Goal: Task Accomplishment & Management: Manage account settings

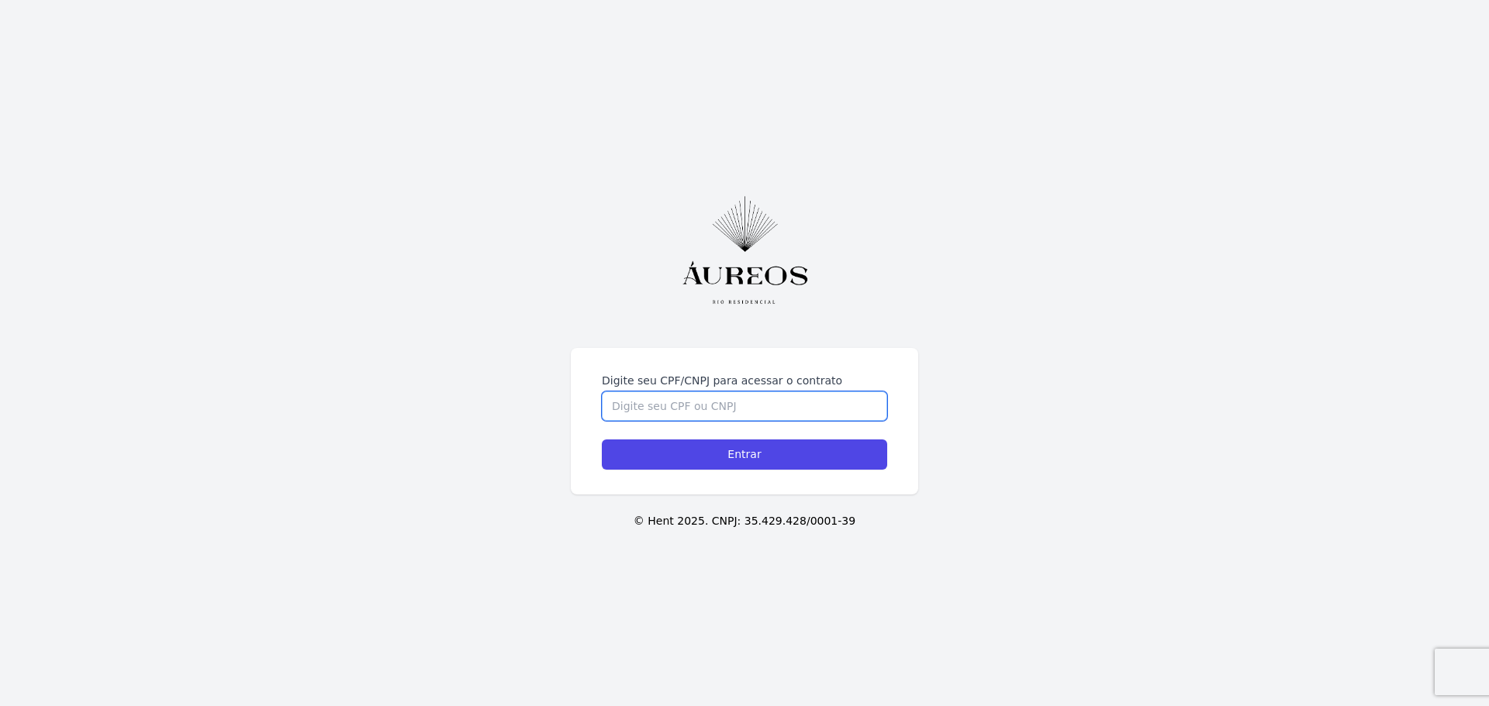
click at [662, 408] on input "Digite seu CPF/CNPJ para acessar o contrato" at bounding box center [744, 406] width 285 height 29
type input "13326659798"
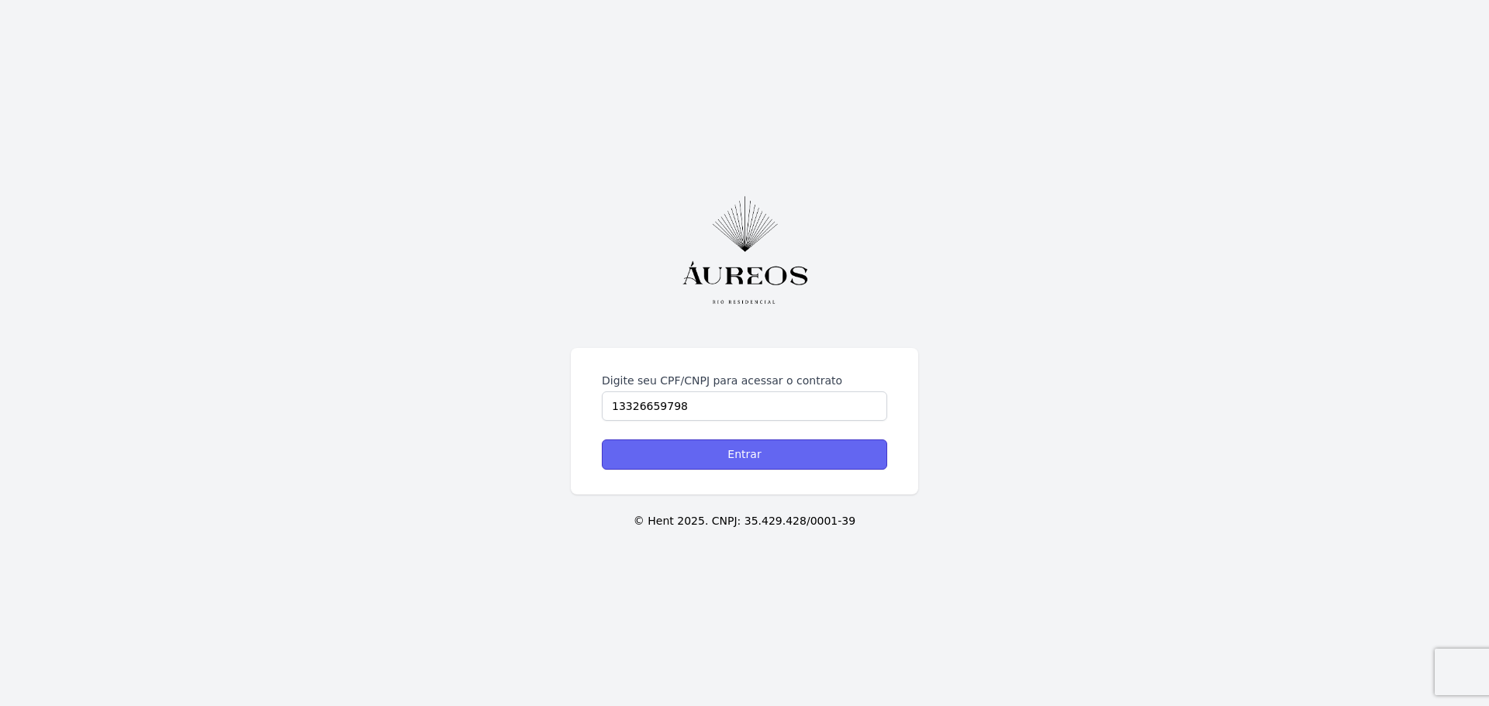
click at [760, 455] on input "Entrar" at bounding box center [744, 455] width 285 height 30
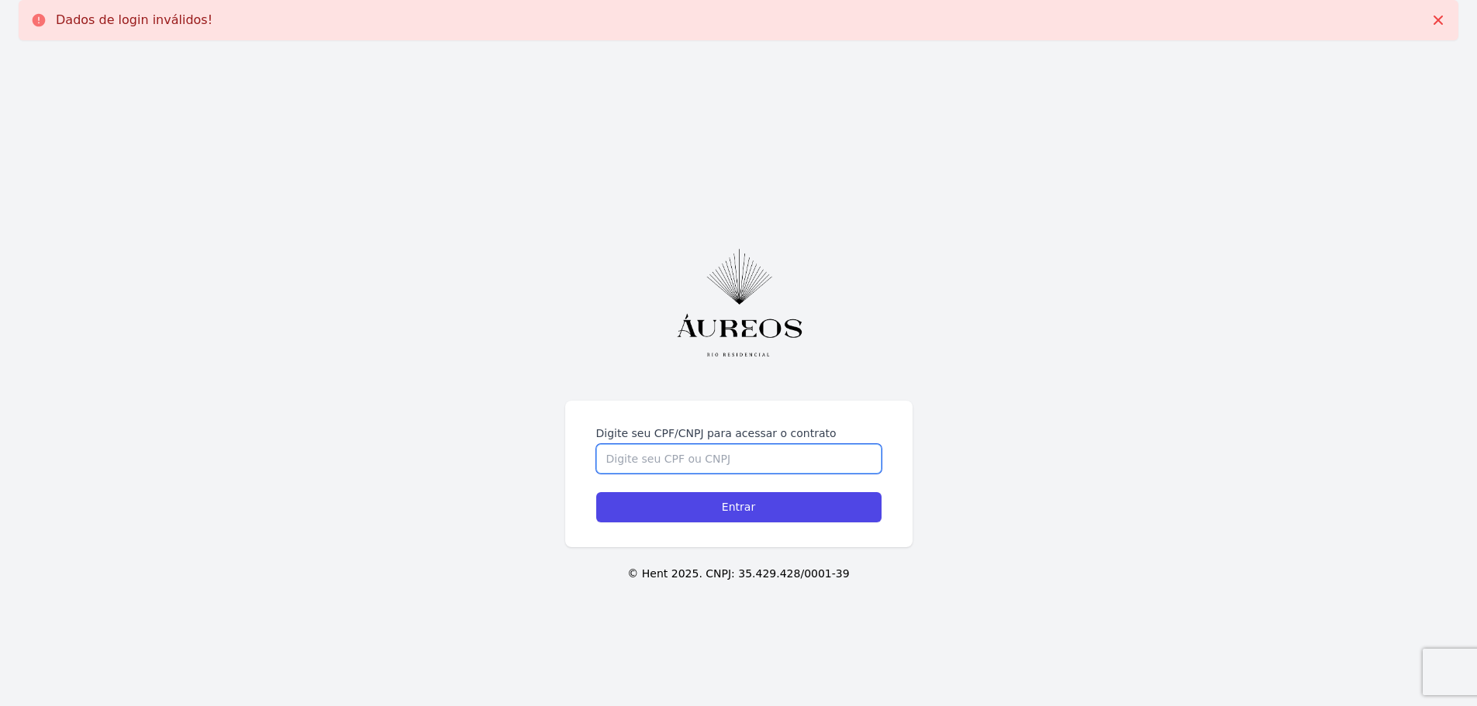
click at [726, 455] on input "Digite seu CPF/CNPJ para acessar o contrato" at bounding box center [738, 458] width 285 height 29
type input "13322659798"
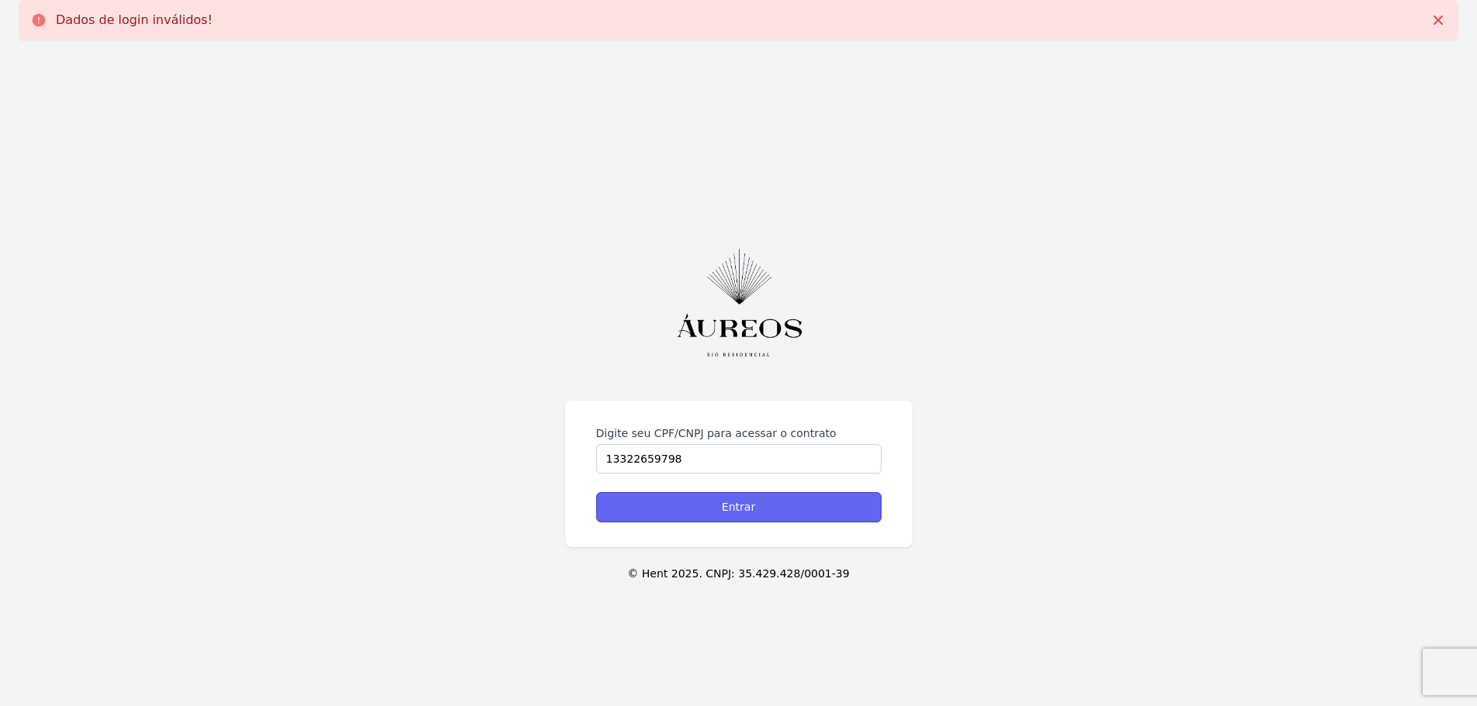
click at [765, 504] on input "Entrar" at bounding box center [738, 507] width 285 height 30
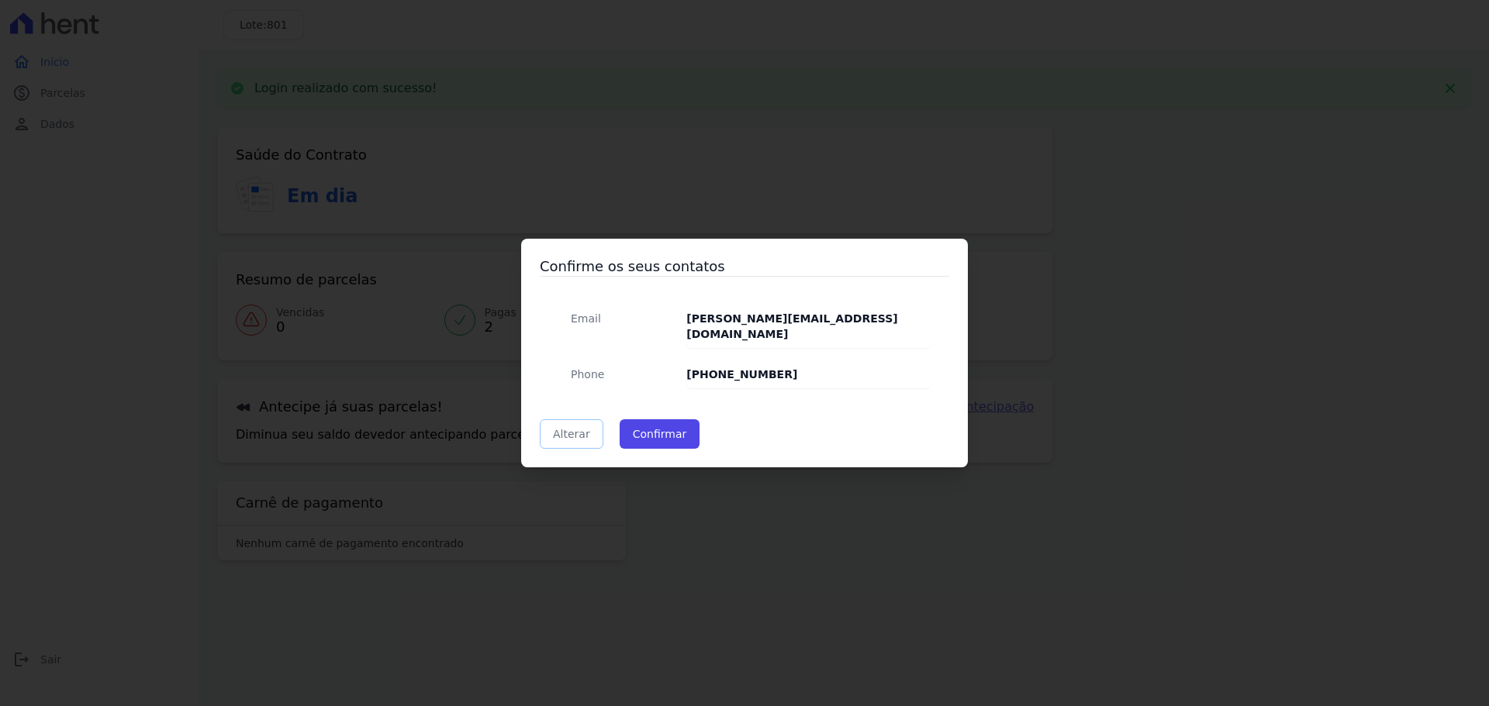
click at [585, 427] on link "Alterar" at bounding box center [572, 434] width 64 height 29
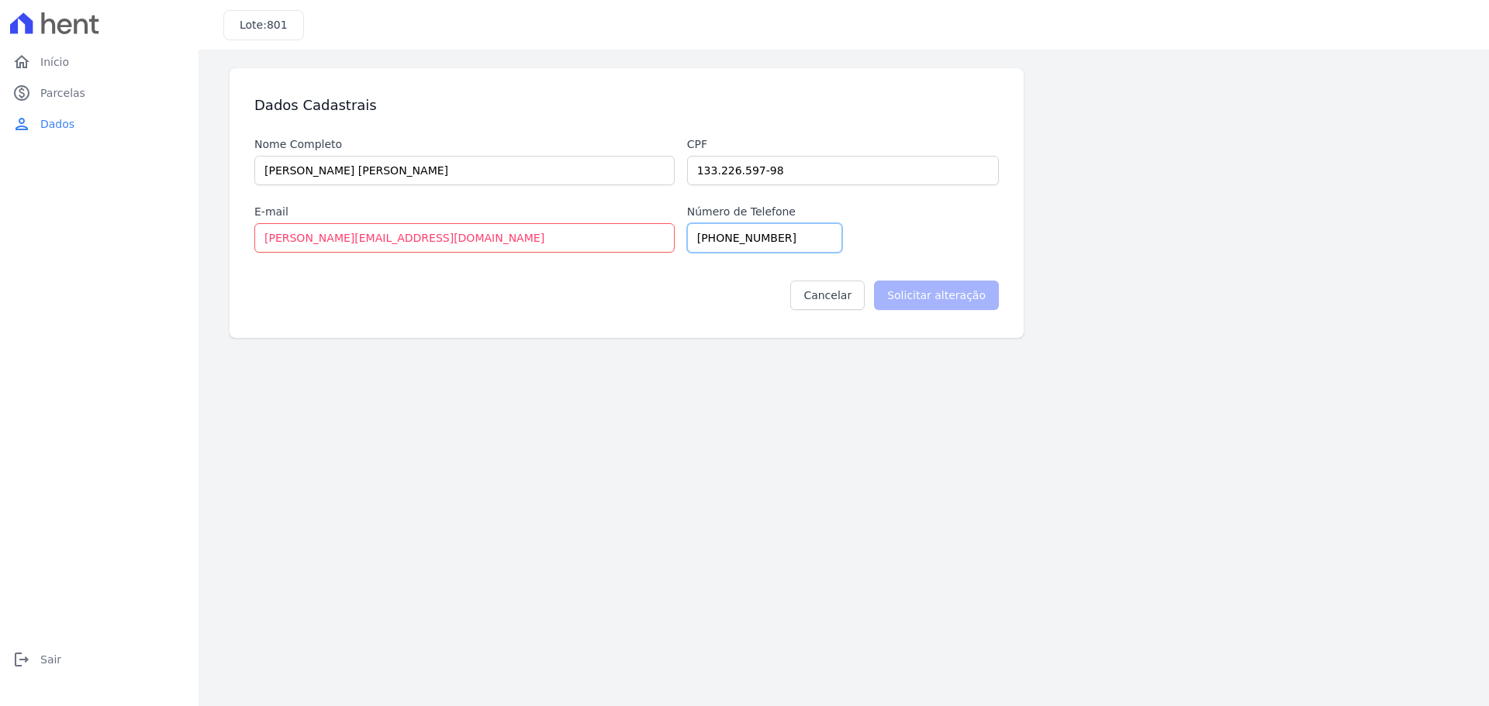
click at [786, 238] on input "[PHONE_NUMBER]" at bounding box center [764, 237] width 155 height 29
type input "[PHONE_NUMBER]"
click at [938, 293] on input "Solicitar alteração" at bounding box center [936, 295] width 125 height 29
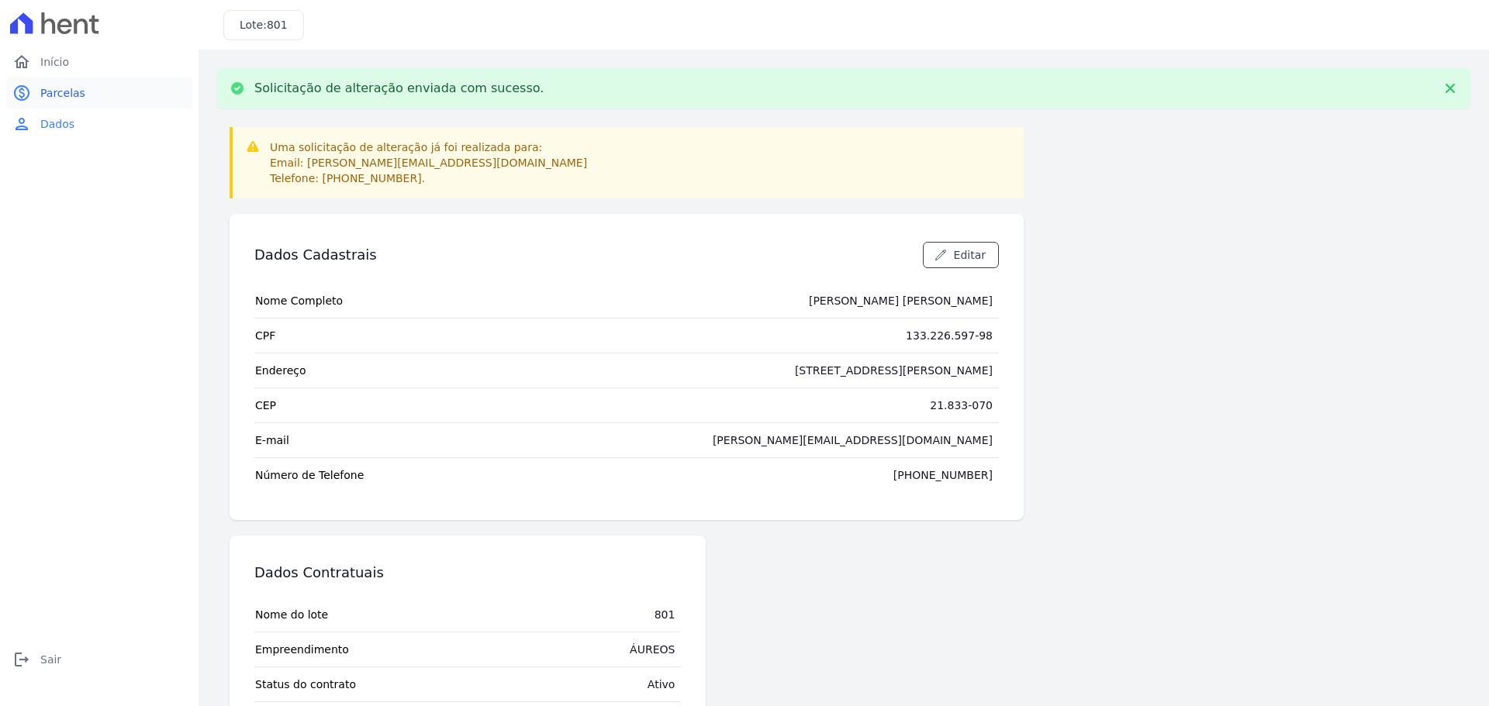
click at [71, 97] on span "Parcelas" at bounding box center [62, 93] width 45 height 16
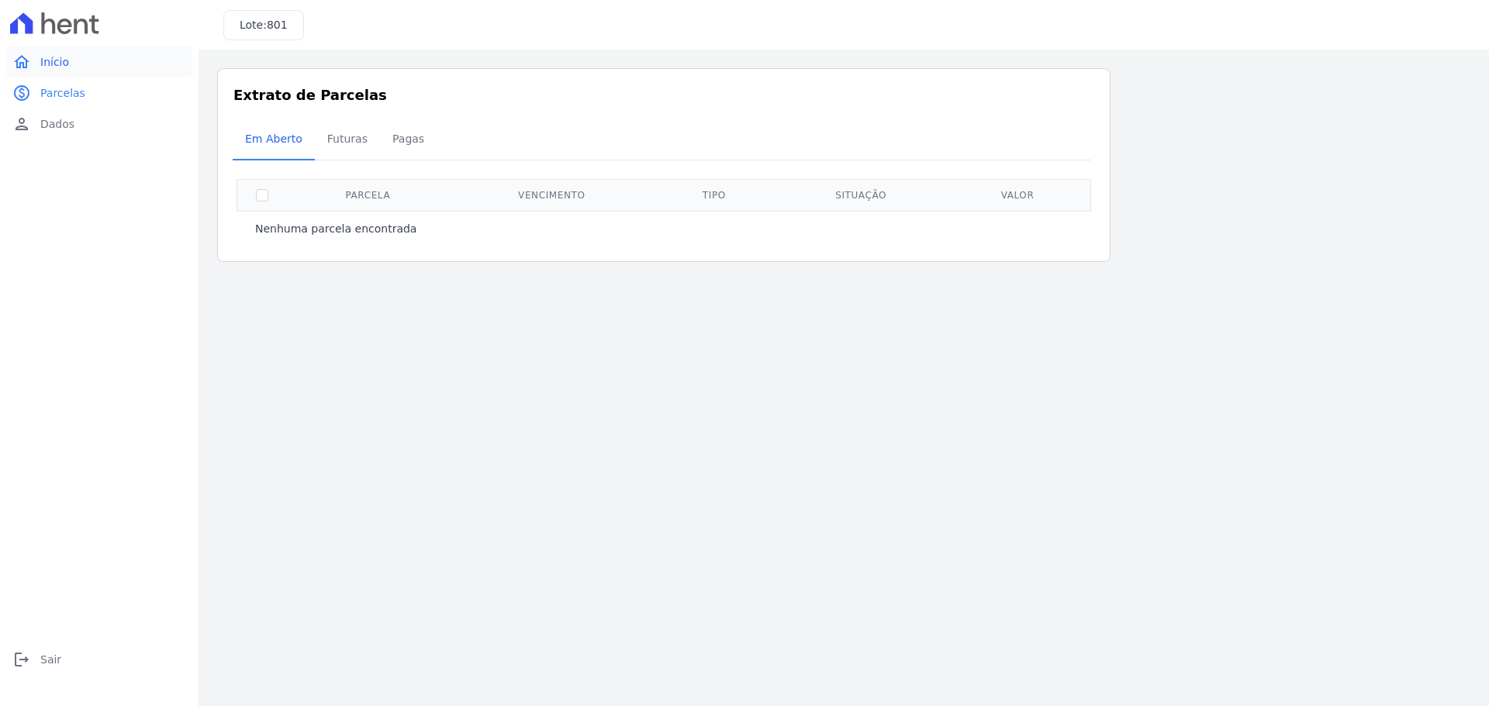
click at [71, 65] on link "home Início" at bounding box center [99, 62] width 186 height 31
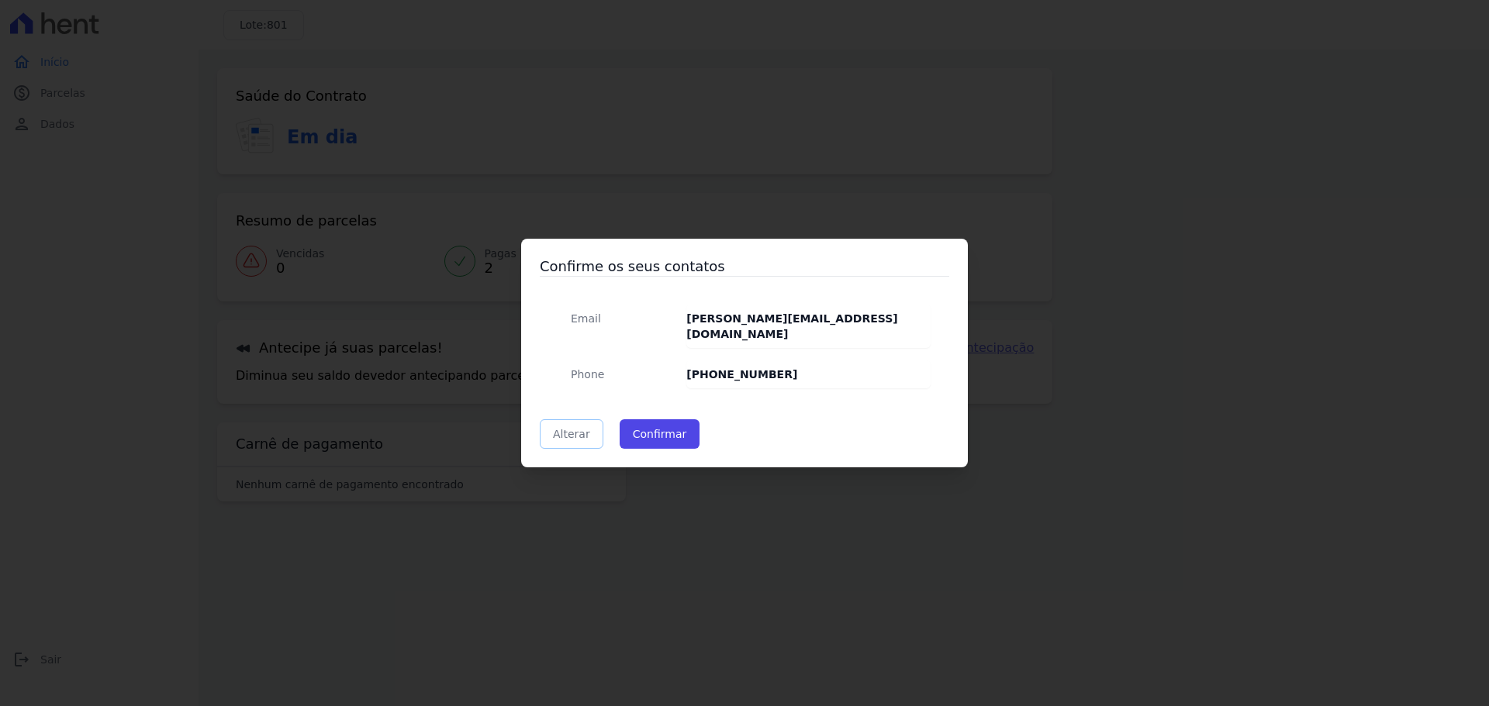
click at [583, 423] on link "Alterar" at bounding box center [572, 434] width 64 height 29
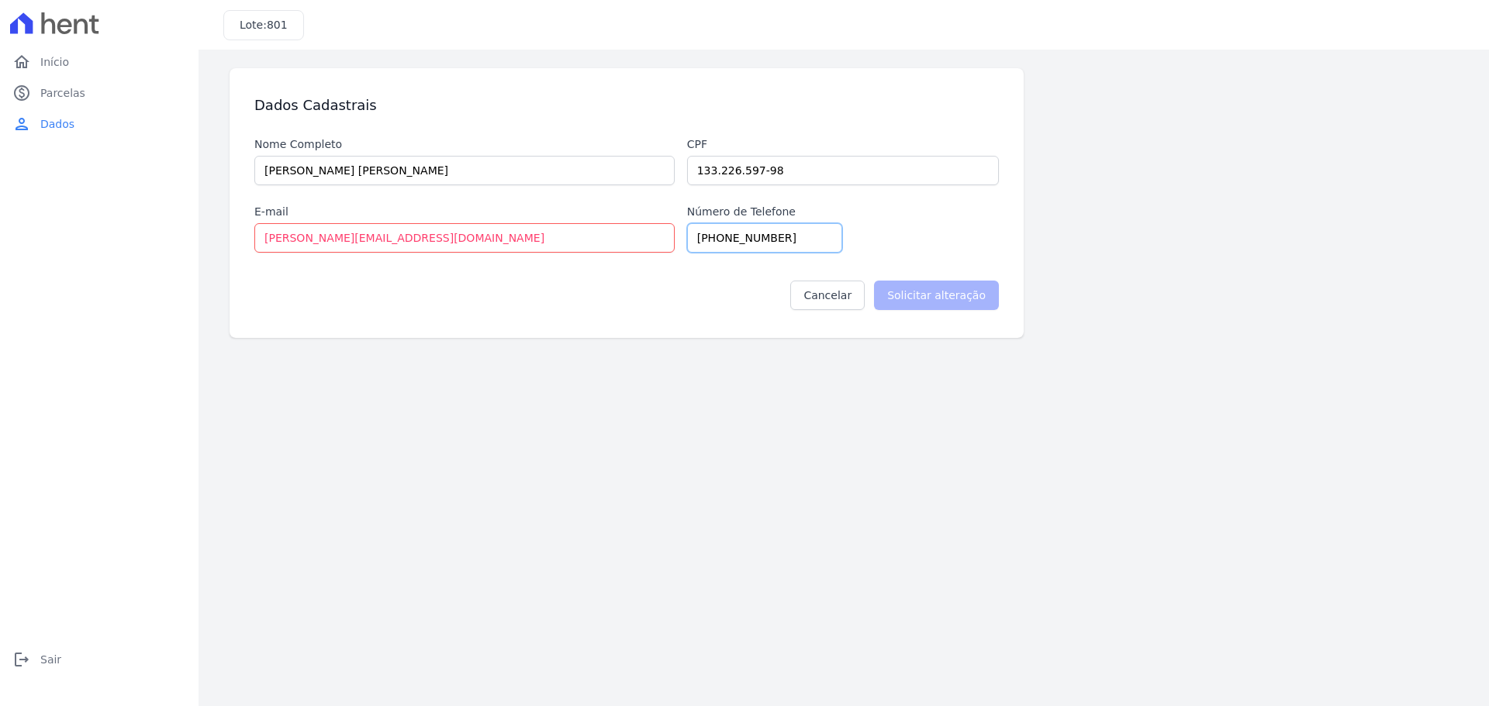
click at [800, 233] on input "[PHONE_NUMBER]" at bounding box center [764, 237] width 155 height 29
type input "[PHONE_NUMBER]"
click at [968, 299] on input "Solicitar alteração" at bounding box center [936, 295] width 125 height 29
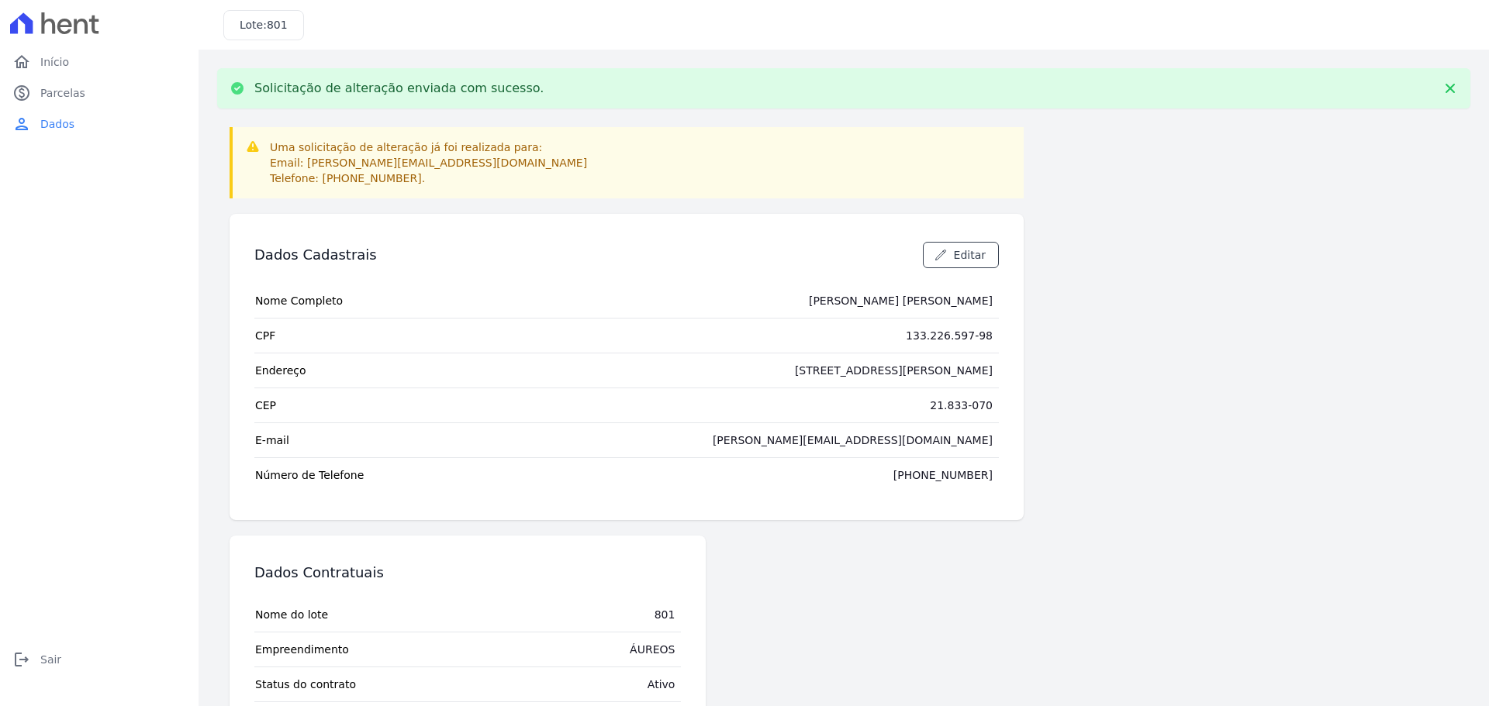
click at [66, 30] on icon at bounding box center [54, 23] width 89 height 22
click at [59, 62] on span "Início" at bounding box center [54, 62] width 29 height 16
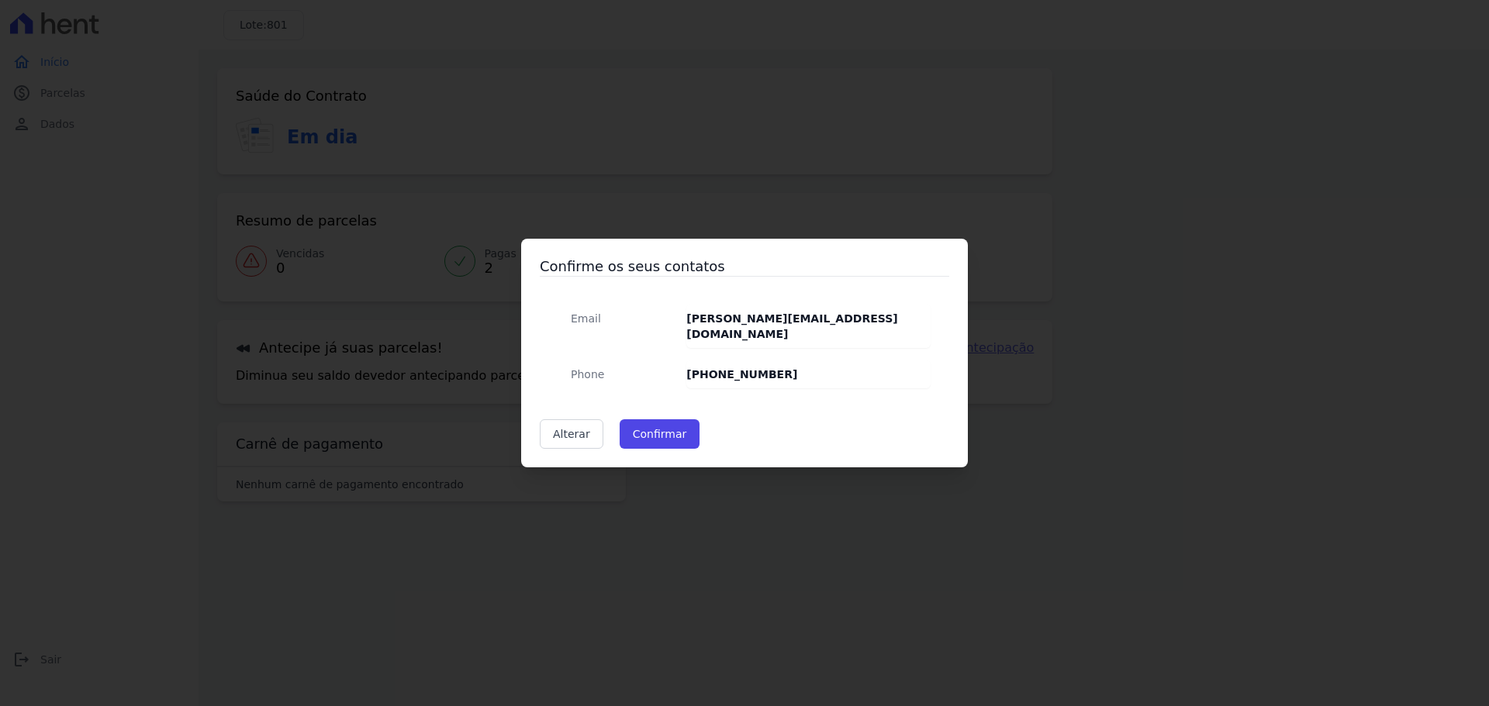
click at [644, 180] on div "Confirme os seus contatos Email [PERSON_NAME][EMAIL_ADDRESS][DOMAIN_NAME] Phone…" at bounding box center [744, 353] width 1489 height 706
drag, startPoint x: 1266, startPoint y: 212, endPoint x: 931, endPoint y: 216, distance: 335.8
click at [1266, 212] on div "Confirme os seus contatos Email [PERSON_NAME][EMAIL_ADDRESS][DOMAIN_NAME] Phone…" at bounding box center [744, 353] width 1489 height 706
